Goal: Transaction & Acquisition: Download file/media

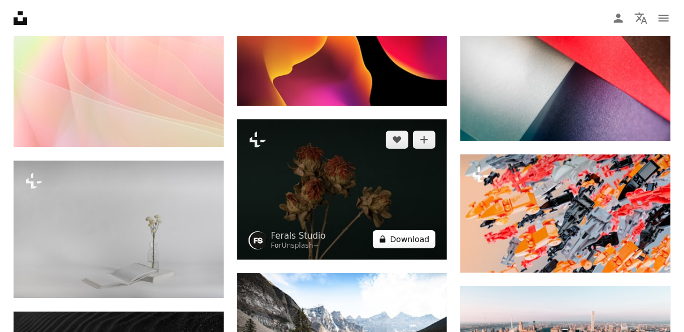
scroll to position [22518, 0]
click at [413, 230] on button "A lock Download" at bounding box center [404, 239] width 63 height 18
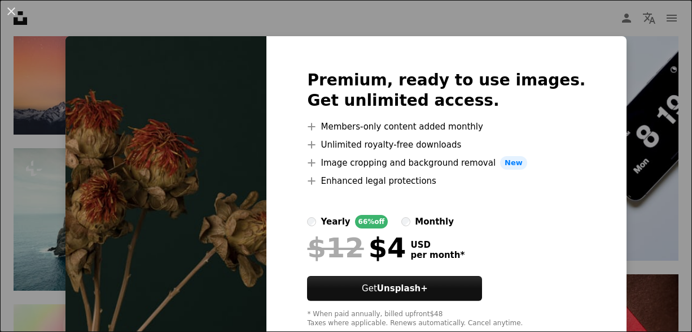
click at [622, 93] on div "An X shape Premium, ready to use images. Get unlimited access. A plus sign Memb…" at bounding box center [346, 166] width 692 height 332
